Goal: Task Accomplishment & Management: Manage account settings

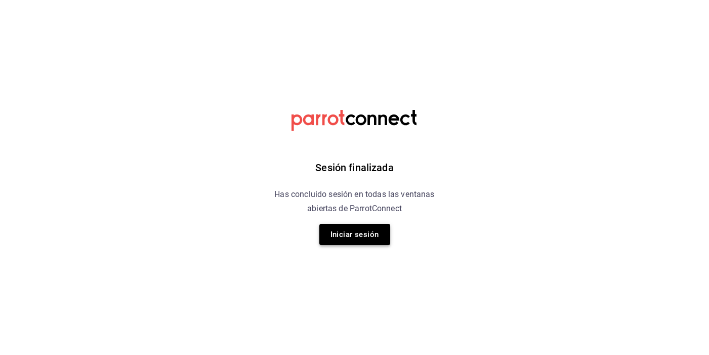
click at [350, 232] on button "Iniciar sesión" at bounding box center [354, 234] width 71 height 21
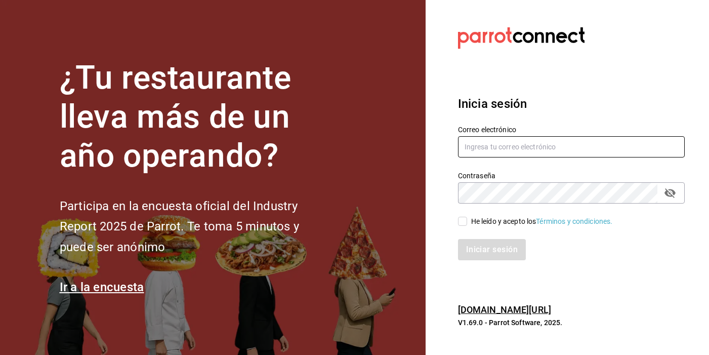
click at [478, 148] on input "text" at bounding box center [571, 146] width 227 height 21
click at [482, 147] on input "text" at bounding box center [571, 146] width 227 height 21
type input "360grados@edomex.com.mx"
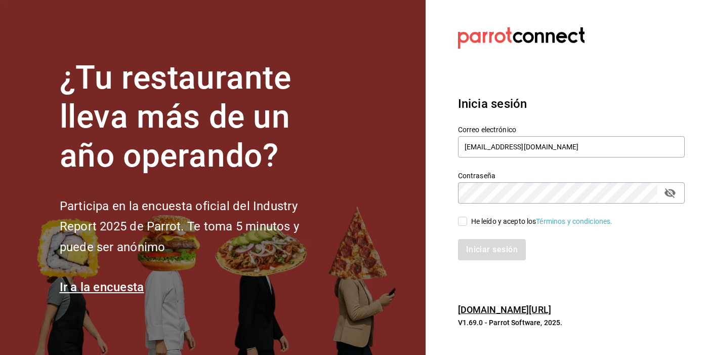
click at [463, 220] on input "He leído y acepto los Términos y condiciones." at bounding box center [462, 220] width 9 height 9
checkbox input "true"
click at [485, 253] on button "Iniciar sesión" at bounding box center [492, 249] width 69 height 21
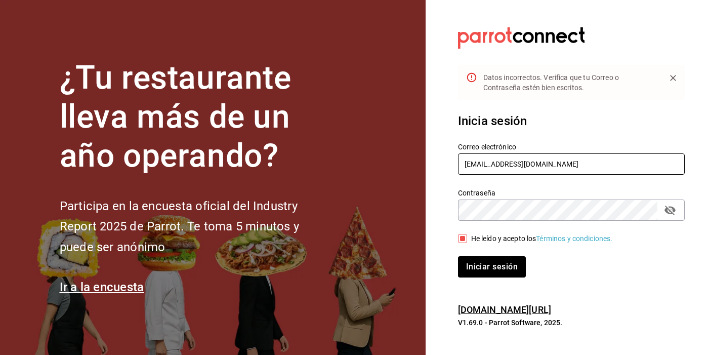
click at [558, 165] on input "360grados@edomex.com.mx" at bounding box center [571, 163] width 227 height 21
type input "360grados@edomex.com"
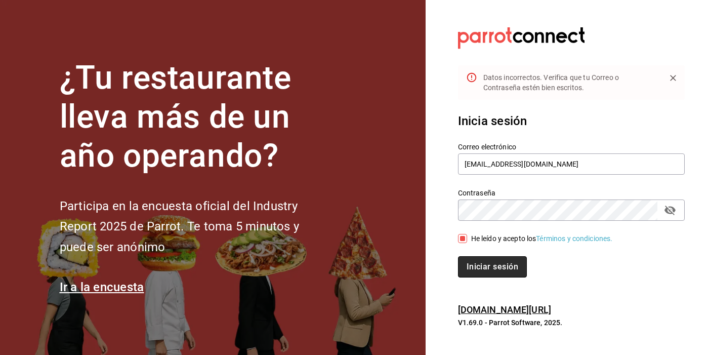
click at [510, 262] on button "Iniciar sesión" at bounding box center [492, 266] width 69 height 21
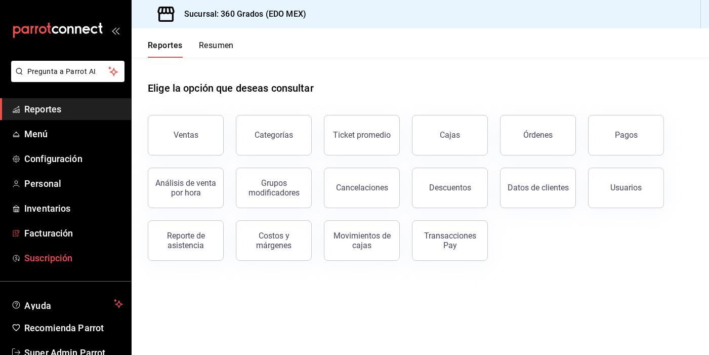
click at [55, 257] on span "Suscripción" at bounding box center [73, 258] width 99 height 14
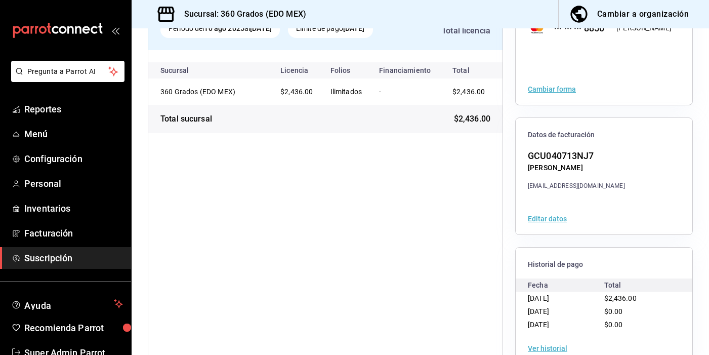
scroll to position [124, 0]
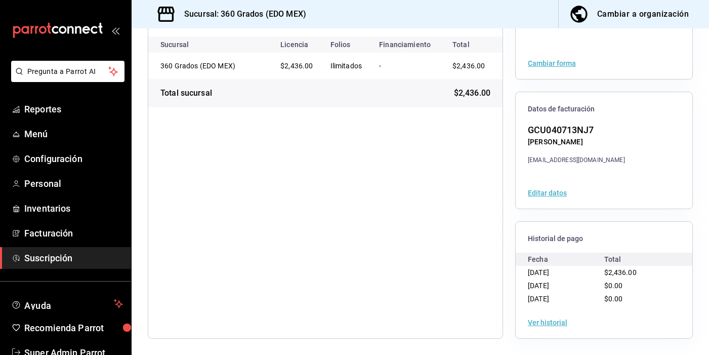
click at [547, 323] on button "Ver historial" at bounding box center [546, 322] width 39 height 7
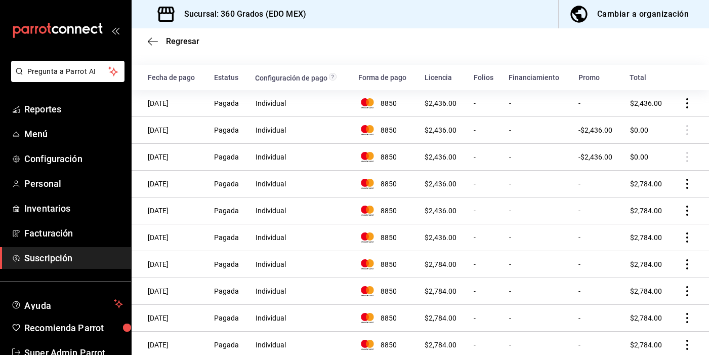
scroll to position [51, 0]
